Goal: Communication & Community: Answer question/provide support

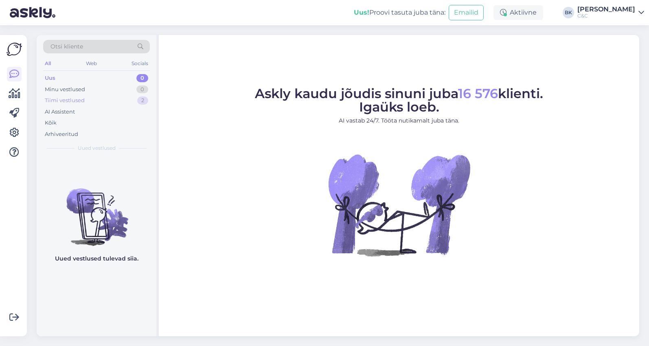
click at [103, 102] on div "Tiimi vestlused 2" at bounding box center [96, 100] width 107 height 11
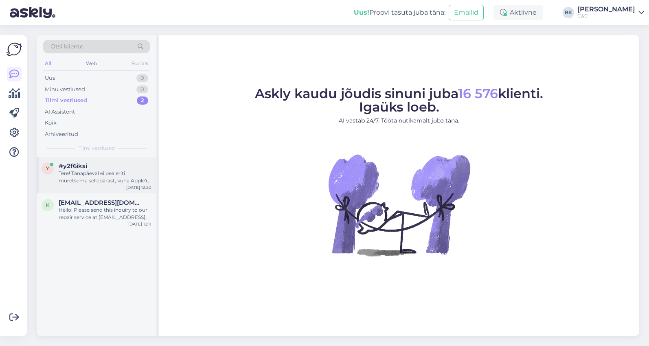
click at [88, 168] on div "#y2f6iksi" at bounding box center [105, 166] width 93 height 7
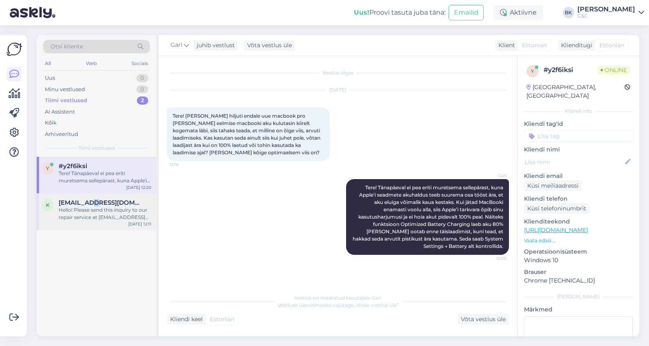
click at [92, 200] on span "[EMAIL_ADDRESS][DOMAIN_NAME]" at bounding box center [101, 202] width 85 height 7
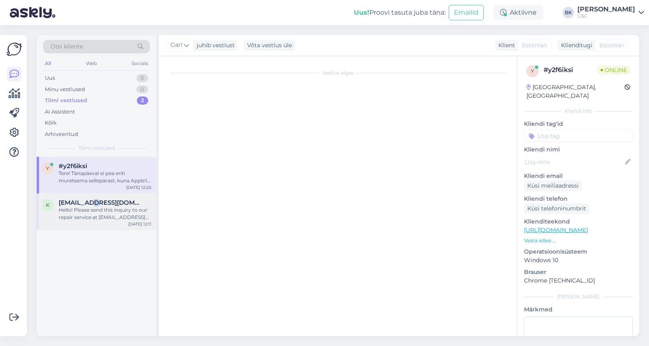
scroll to position [1644, 0]
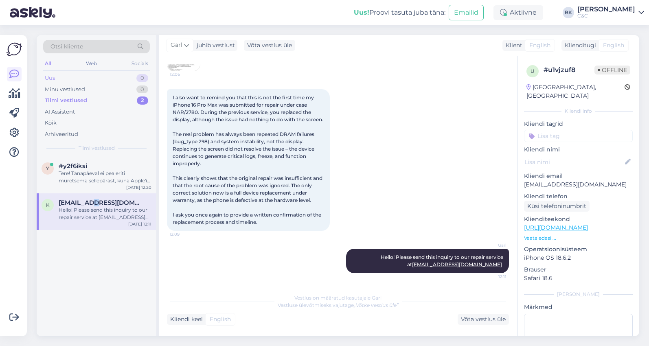
click at [100, 75] on div "Uus 0" at bounding box center [96, 78] width 107 height 11
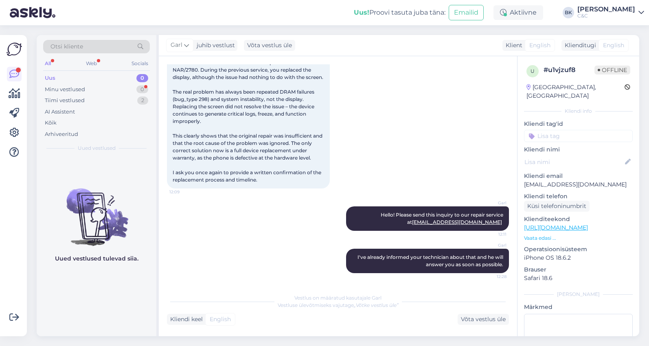
scroll to position [1679, 0]
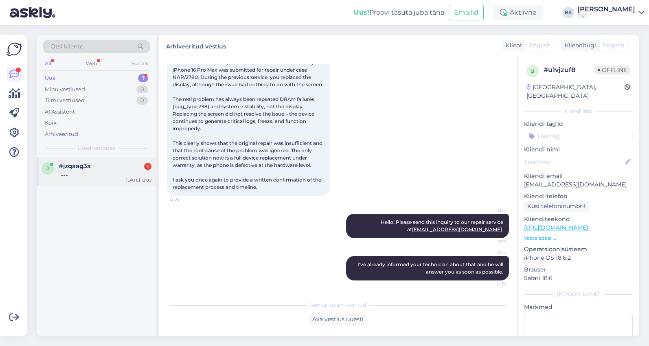
click at [114, 167] on div "#jzqaag3a 1" at bounding box center [105, 166] width 93 height 7
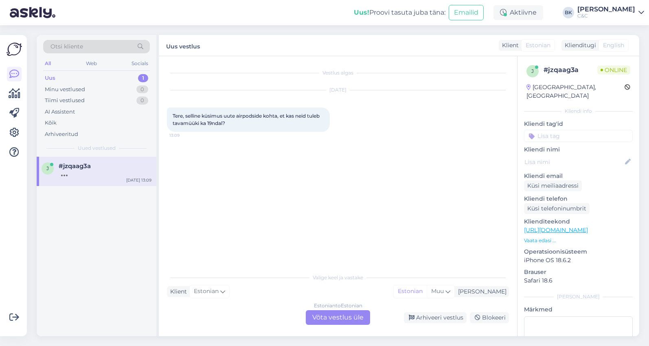
click at [332, 319] on div "Estonian to Estonian Võta vestlus üle" at bounding box center [338, 317] width 64 height 15
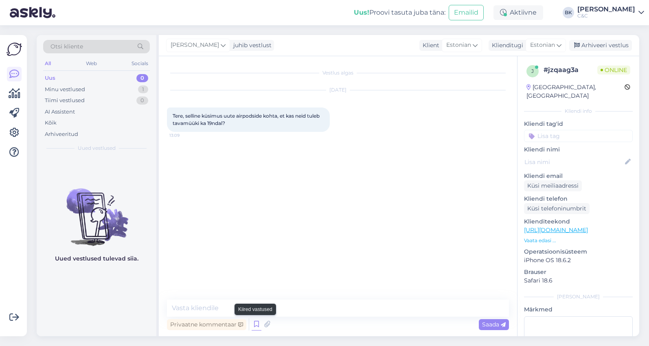
click at [256, 325] on icon at bounding box center [257, 325] width 10 height 12
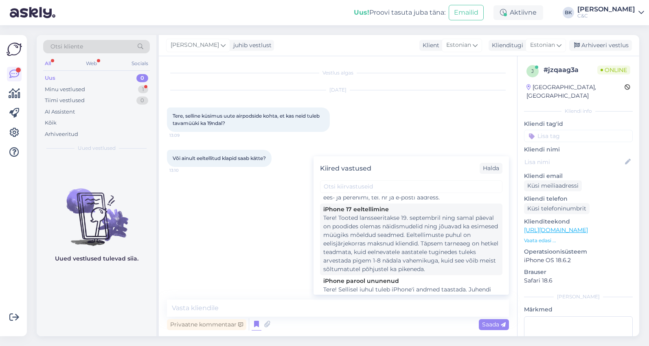
scroll to position [59, 0]
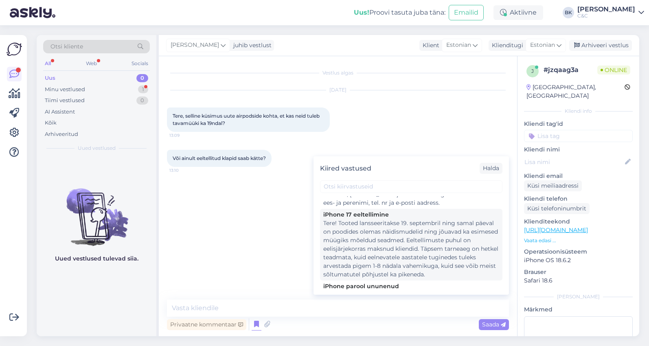
click at [438, 242] on div "Tere! Tooted lansseeritakse 19. septembril ning samal päeval on poodides olemas…" at bounding box center [411, 249] width 176 height 60
type textarea "Tere! Tooted lansseeritakse 19. septembril ning samal päeval on poodides olemas…"
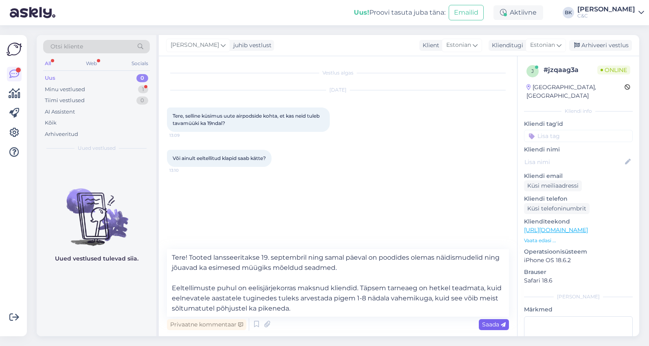
click at [487, 327] on span "Saada" at bounding box center [494, 324] width 24 height 7
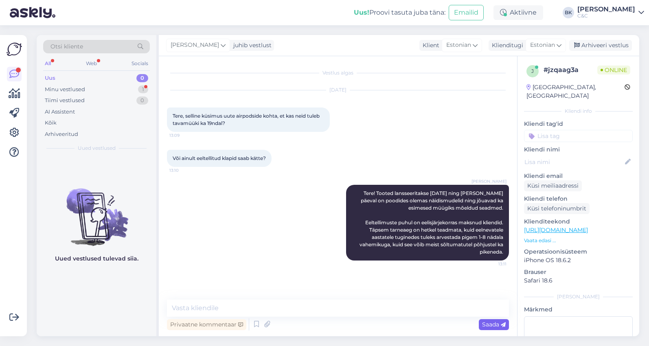
scroll to position [0, 0]
click at [81, 86] on div "Minu vestlused" at bounding box center [65, 90] width 40 height 8
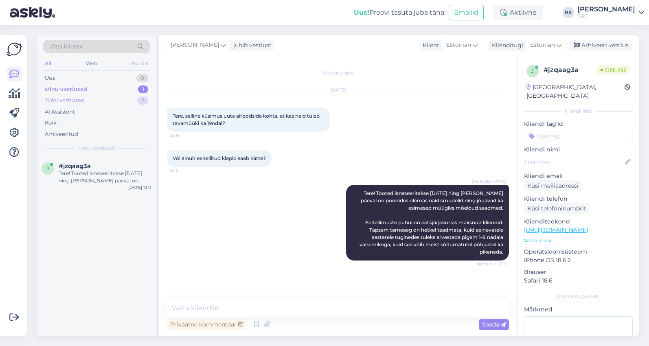
click at [117, 102] on div "Tiimi vestlused 2" at bounding box center [96, 100] width 107 height 11
click at [118, 167] on div "#rnkyeljs" at bounding box center [105, 166] width 93 height 7
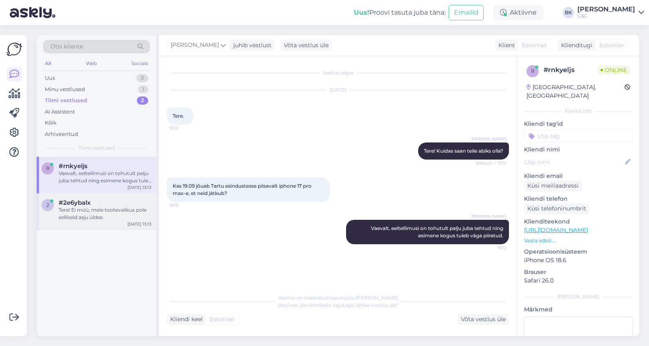
click at [113, 200] on div "#2e6ybalx" at bounding box center [105, 202] width 93 height 7
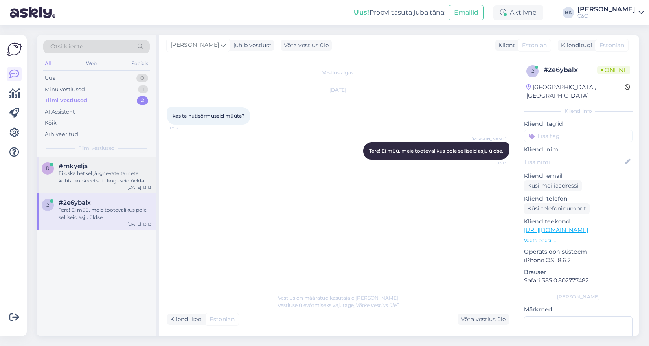
click at [112, 178] on div "Ei oska hetkel järgnevate tarnete kohta konkreetseid koguseid öelda nii et ei o…" at bounding box center [105, 177] width 93 height 15
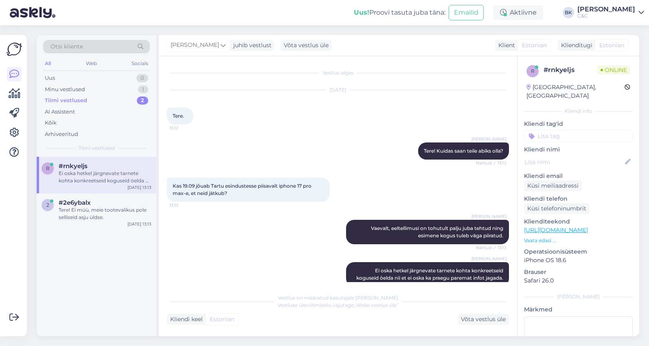
scroll to position [13, 0]
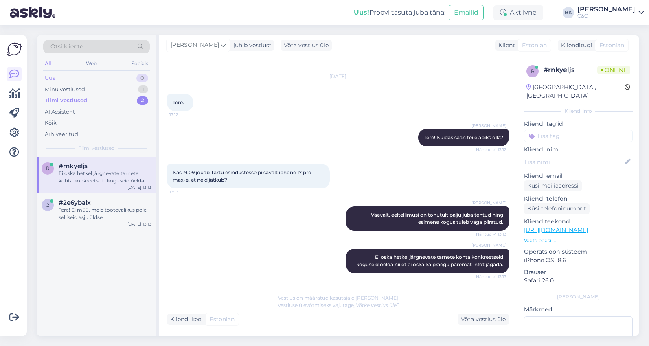
click at [96, 77] on div "Uus 0" at bounding box center [96, 78] width 107 height 11
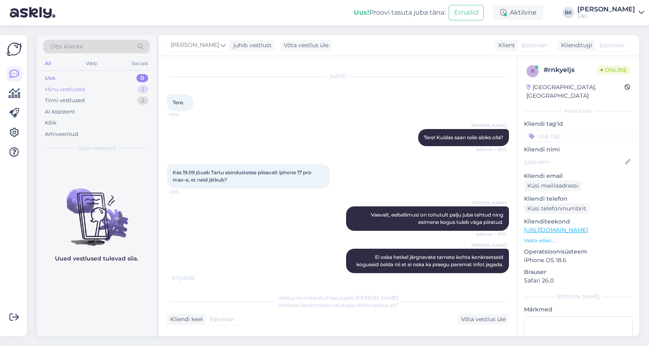
click at [90, 87] on div "Minu vestlused 1" at bounding box center [96, 89] width 107 height 11
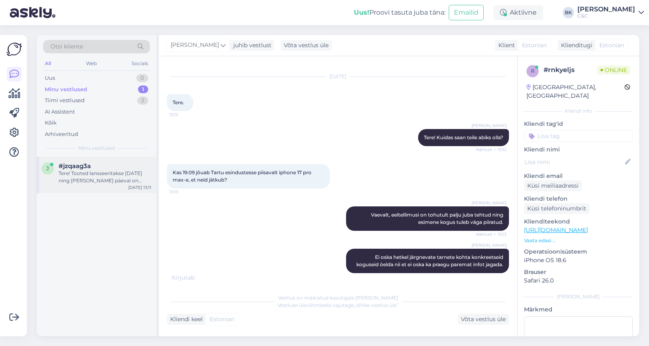
click at [88, 168] on span "#jzqaag3a" at bounding box center [75, 166] width 32 height 7
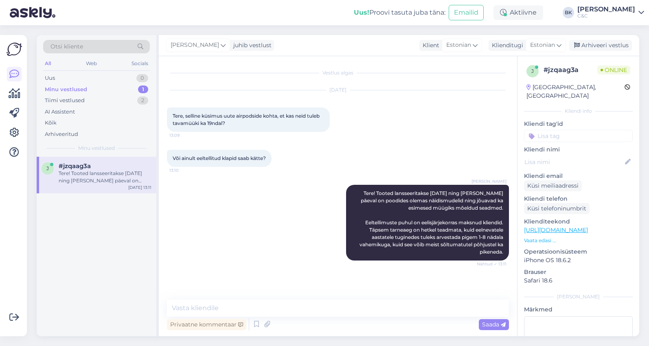
scroll to position [0, 0]
click at [610, 48] on div "Arhiveeri vestlus" at bounding box center [600, 45] width 63 height 11
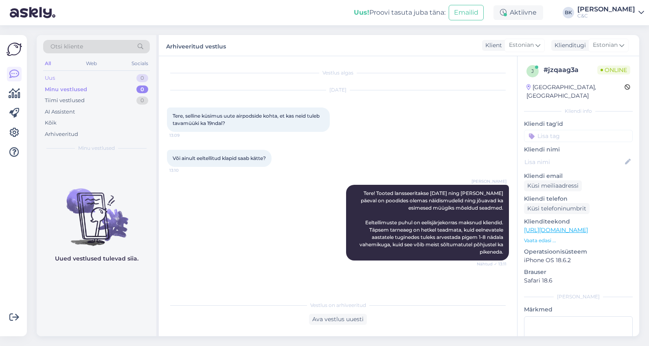
click at [145, 78] on div "0" at bounding box center [142, 78] width 12 height 8
click at [105, 88] on div "Minu vestlused 0" at bounding box center [96, 89] width 107 height 11
click at [103, 81] on div "Uus 0" at bounding box center [96, 78] width 107 height 11
click at [97, 101] on div "Tiimi vestlused 1" at bounding box center [96, 100] width 107 height 11
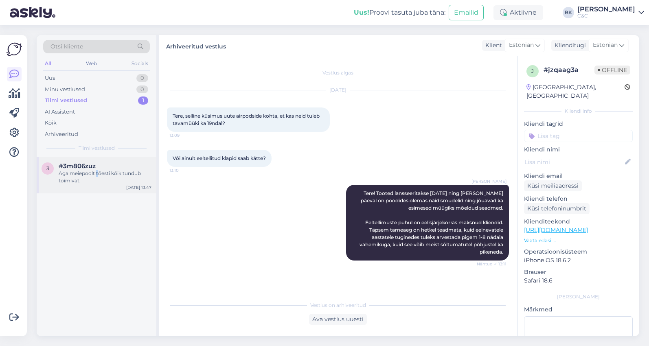
click at [97, 171] on div "Aga meiepoolt tõesti kõik tundub toimivat." at bounding box center [105, 177] width 93 height 15
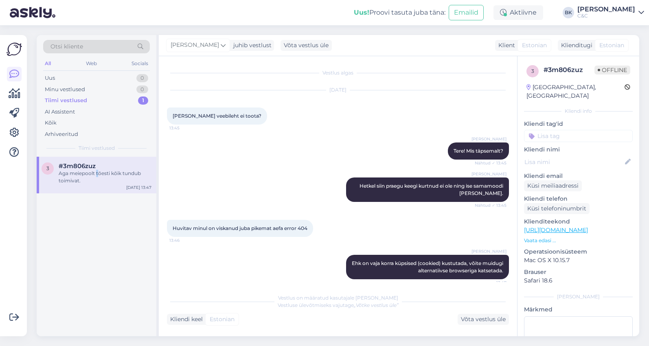
scroll to position [41, 0]
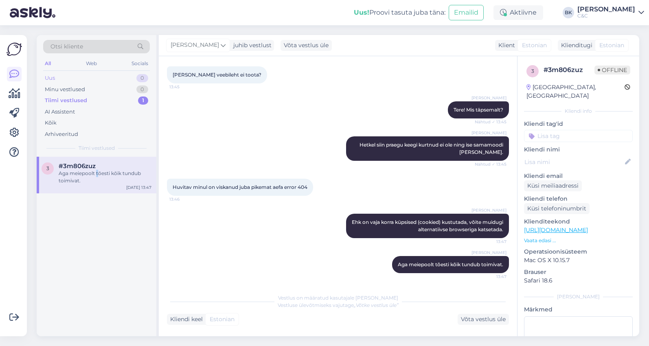
click at [99, 77] on div "Uus 0" at bounding box center [96, 78] width 107 height 11
